Goal: Check status

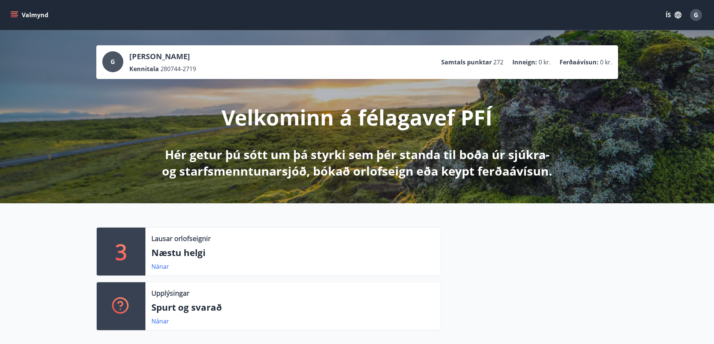
click at [11, 12] on icon "menu" at bounding box center [15, 12] width 8 height 1
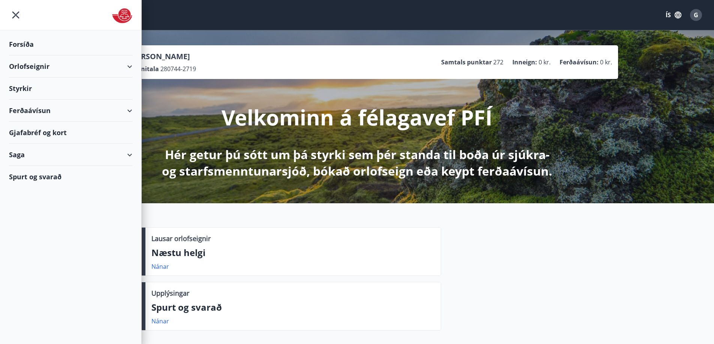
click at [33, 108] on div "Ferðaávísun" at bounding box center [70, 111] width 123 height 22
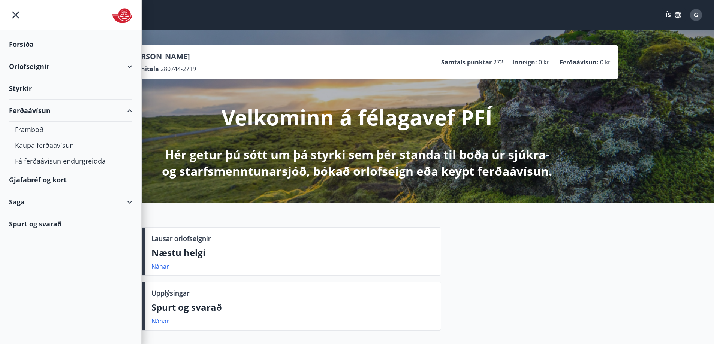
click at [44, 200] on div "Saga" at bounding box center [70, 202] width 123 height 22
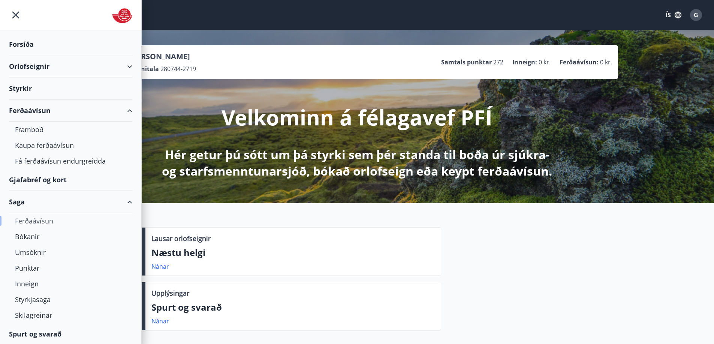
click at [49, 218] on div "Ferðaávísun" at bounding box center [70, 221] width 111 height 16
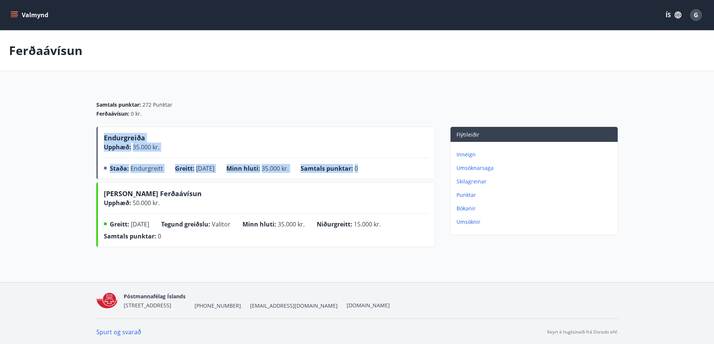
drag, startPoint x: 391, startPoint y: 167, endPoint x: 104, endPoint y: 130, distance: 290.1
click at [104, 130] on div "Endurgreiða Upphæð : 35.000 kr. Staða : Endurgreitt Greitt : [DATE] Minn hluti …" at bounding box center [265, 153] width 339 height 53
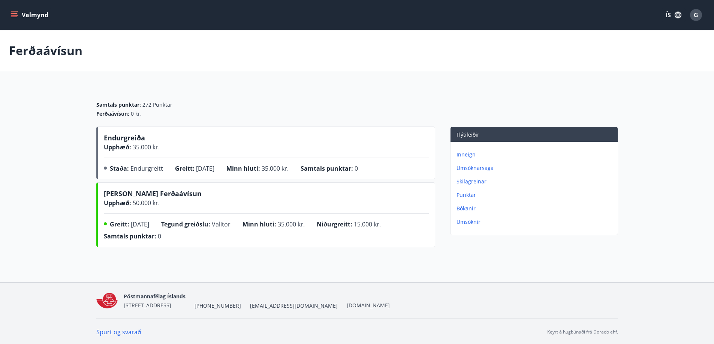
click at [288, 118] on div "Samtals punktar : 272 Punktar Ferðaávísun : 0 kr." at bounding box center [356, 106] width 521 height 40
